Goal: Task Accomplishment & Management: Complete application form

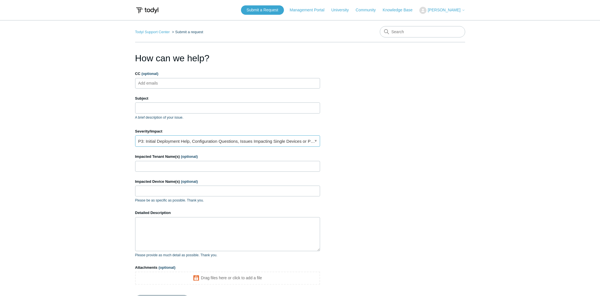
click at [209, 142] on link "P3: Initial Deployment Help, Configuration Questions, Issues Impacting Single D…" at bounding box center [227, 141] width 185 height 11
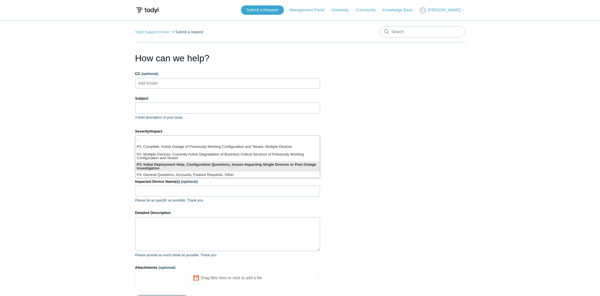
click at [200, 167] on li "P3: Initial Deployment Help, Configuration Questions, Issues Impacting Single D…" at bounding box center [227, 166] width 184 height 10
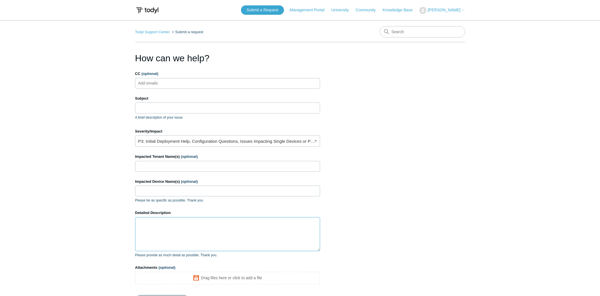
click at [173, 231] on textarea "Detailed Description" at bounding box center [227, 234] width 185 height 34
paste textarea "0059356682928124"
type textarea "Can I get some help with making a custom rule to allow powertoys to be ran with…"
click at [167, 166] on input "Impacted Tenant Name(s) (optional)" at bounding box center [227, 166] width 185 height 11
click at [188, 166] on input "Greater Tulsa Area" at bounding box center [227, 166] width 185 height 11
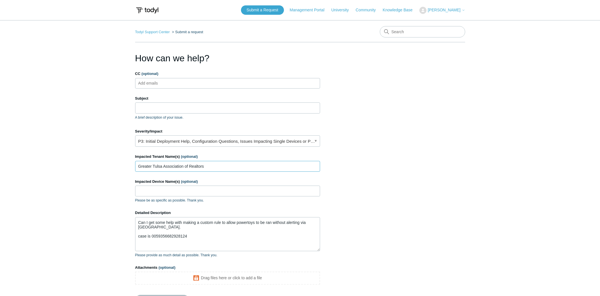
type input "Greater Tulsa Association of Realtors"
click at [168, 104] on input "Subject" at bounding box center [227, 108] width 185 height 11
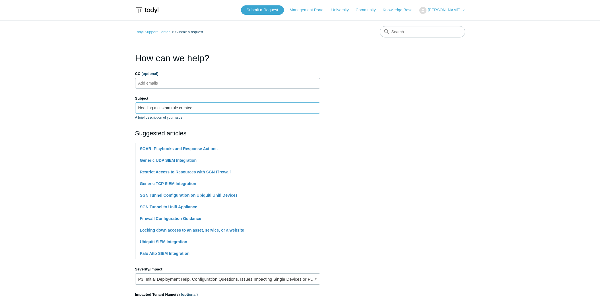
type input "Needing a custom rule created."
click at [78, 67] on main "Todyl Support Center Submit a request How can we help? CC (optional) Add emails…" at bounding box center [300, 232] width 600 height 424
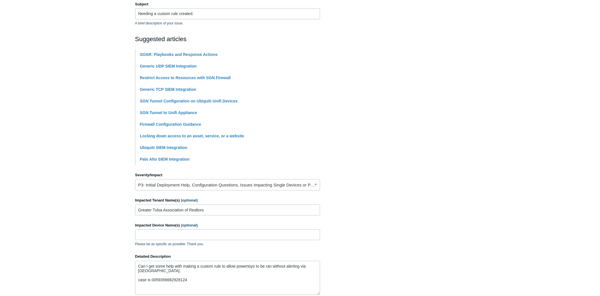
scroll to position [114, 0]
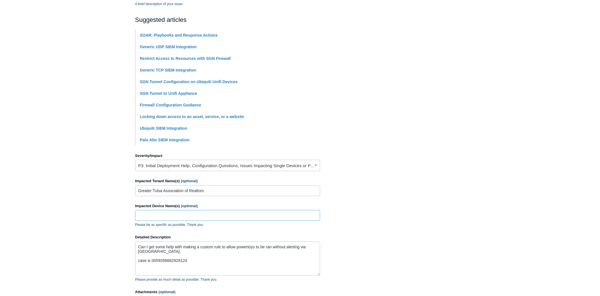
click at [178, 216] on input "Impacted Device Name(s) (optional)" at bounding box center [227, 215] width 185 height 11
paste input "d5s32yd3"
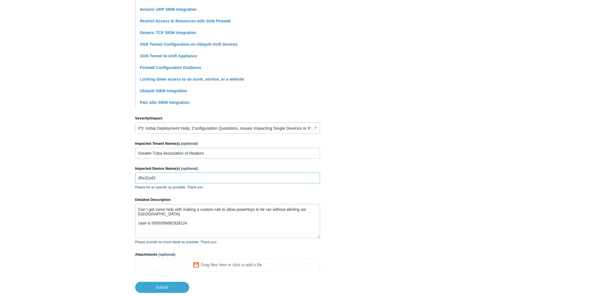
scroll to position [188, 0]
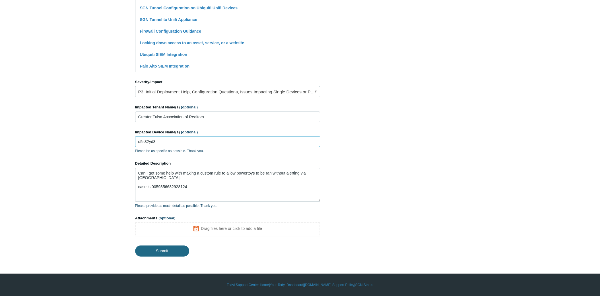
type input "d5s32yd3"
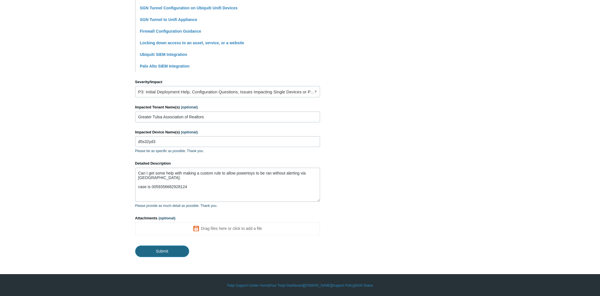
click at [158, 251] on input "Submit" at bounding box center [162, 251] width 54 height 11
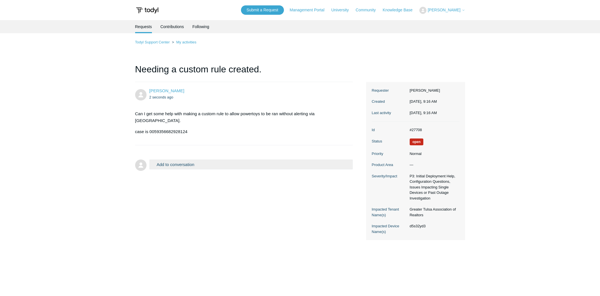
click at [152, 8] on img at bounding box center [147, 10] width 24 height 11
